Goal: Task Accomplishment & Management: Use online tool/utility

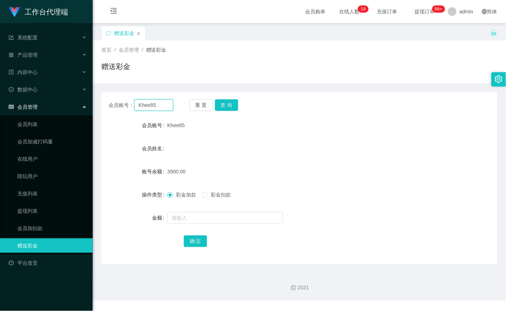
click at [162, 107] on input "Khee85" at bounding box center [153, 105] width 39 height 12
paste input "89988998"
type input "89988998"
click at [223, 104] on button "查 询" at bounding box center [226, 105] width 23 height 12
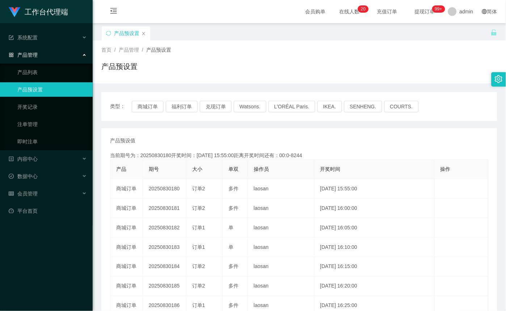
click at [144, 105] on button "商城订单" at bounding box center [148, 107] width 32 height 12
drag, startPoint x: 0, startPoint y: 0, endPoint x: 144, endPoint y: 105, distance: 177.9
click at [144, 105] on button "商城订单" at bounding box center [148, 107] width 32 height 12
click at [143, 105] on button "商城订单" at bounding box center [148, 107] width 32 height 12
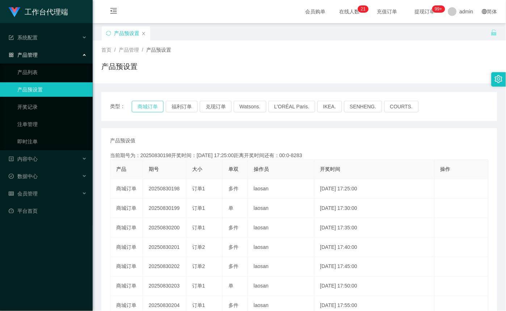
click at [143, 105] on button "商城订单" at bounding box center [148, 107] width 32 height 12
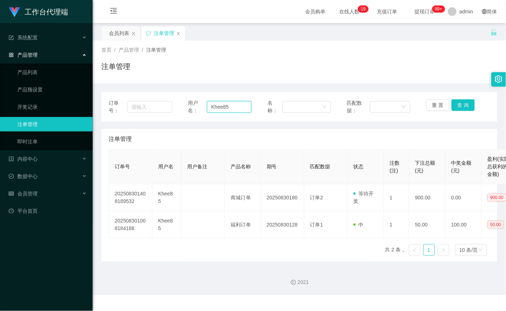
drag, startPoint x: 0, startPoint y: 0, endPoint x: 243, endPoint y: 107, distance: 265.8
click at [243, 107] on input "Khee85" at bounding box center [229, 107] width 44 height 12
click at [437, 106] on button "重 置" at bounding box center [437, 105] width 23 height 12
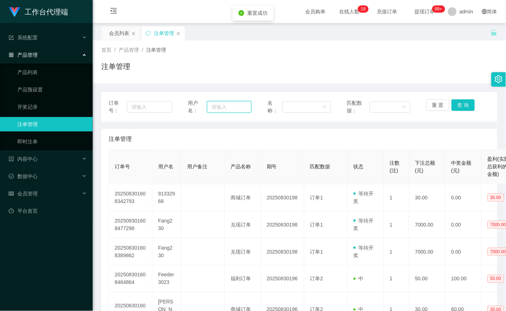
click at [231, 110] on input "text" at bounding box center [229, 107] width 44 height 12
paste input "89988998"
type input "89988998"
click at [459, 105] on button "查 询" at bounding box center [462, 105] width 23 height 12
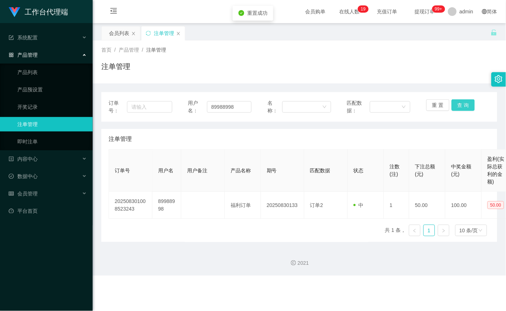
click at [459, 105] on button "查 询" at bounding box center [462, 105] width 23 height 12
click at [458, 103] on button "查 询" at bounding box center [462, 105] width 23 height 12
